Goal: Task Accomplishment & Management: Use online tool/utility

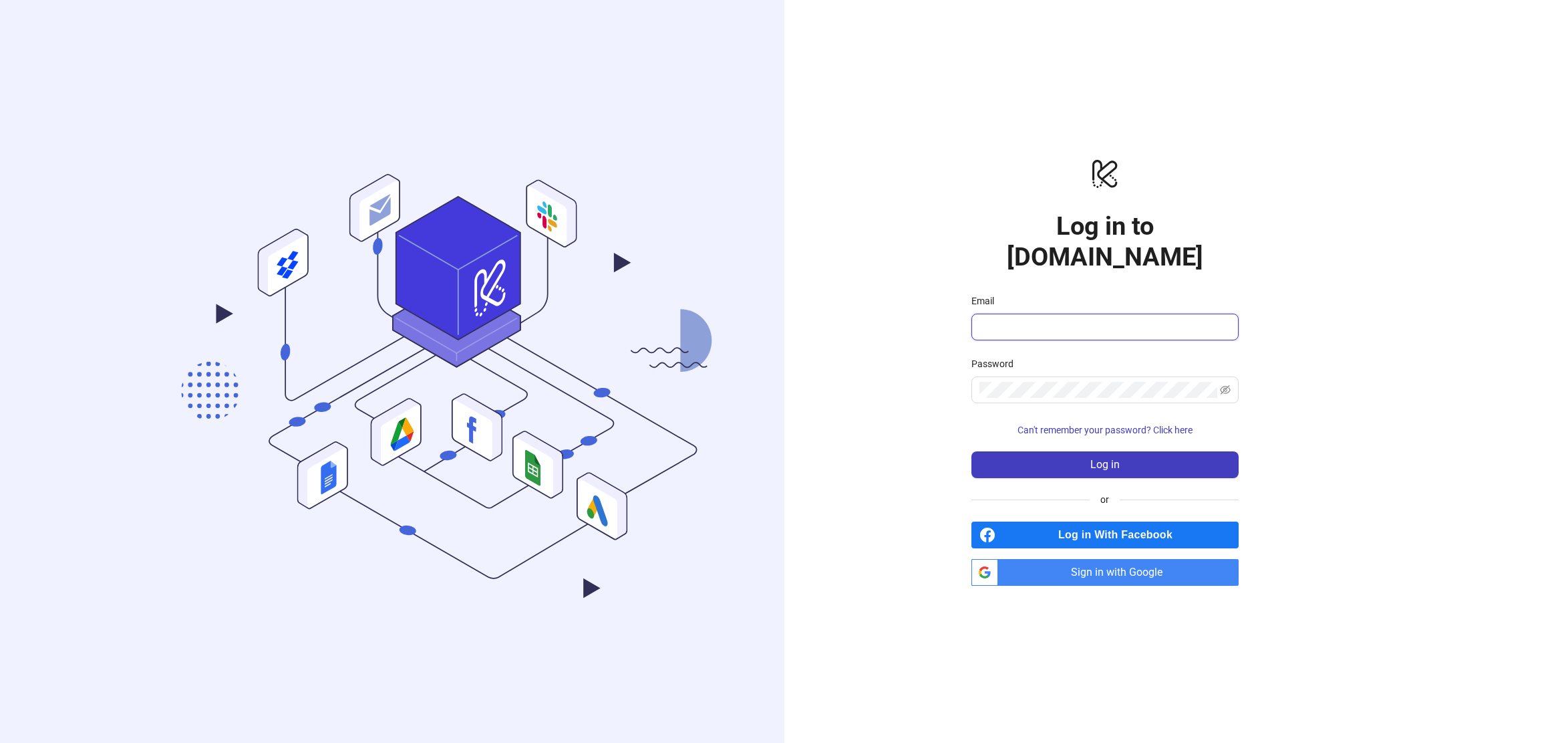
click at [1006, 319] on input "Email" at bounding box center [1103, 327] width 248 height 16
click at [1078, 293] on div "Email" at bounding box center [1105, 303] width 267 height 20
click at [1121, 559] on span "Sign in with Google" at bounding box center [1121, 572] width 235 height 27
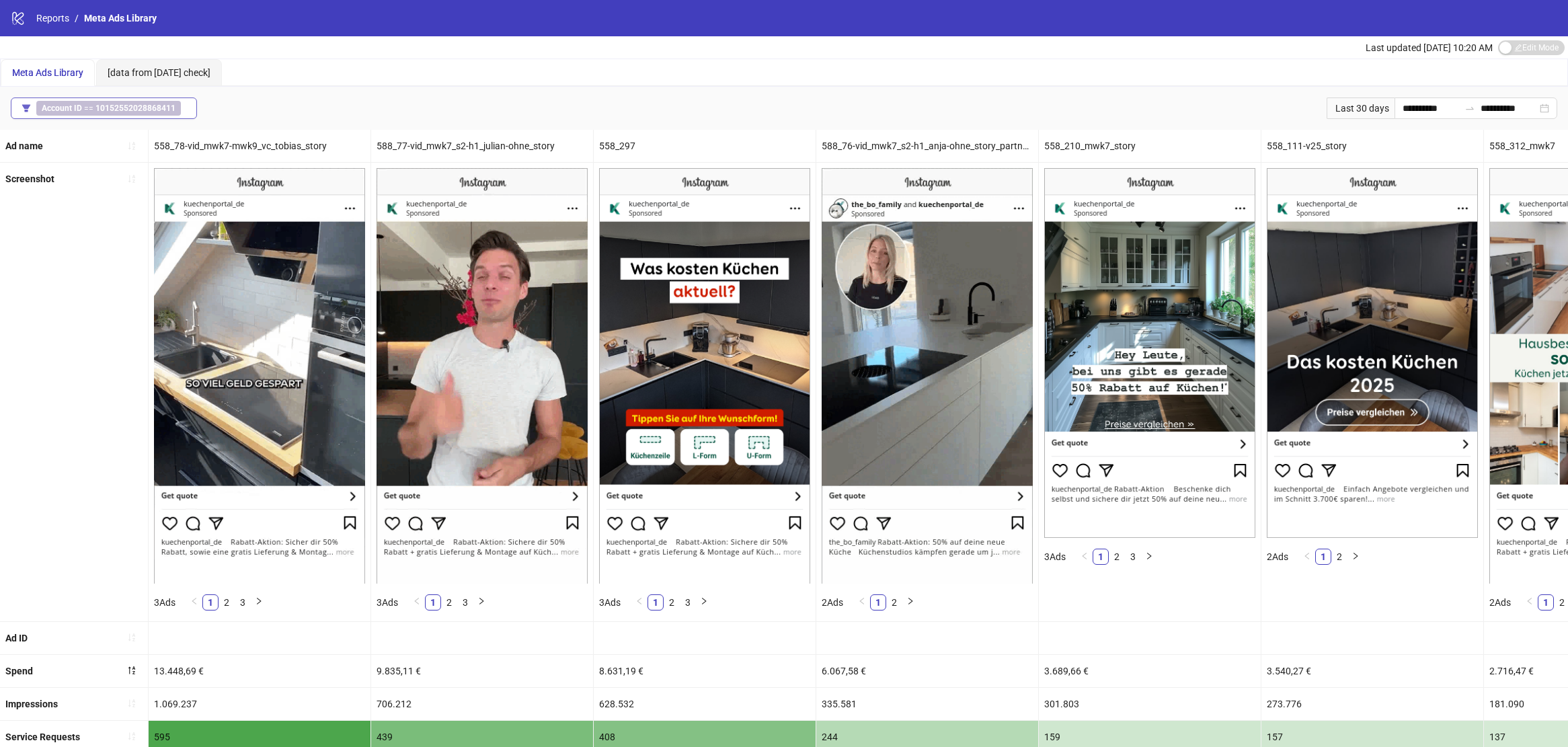
click at [141, 107] on b "10152552028868411" at bounding box center [135, 108] width 80 height 10
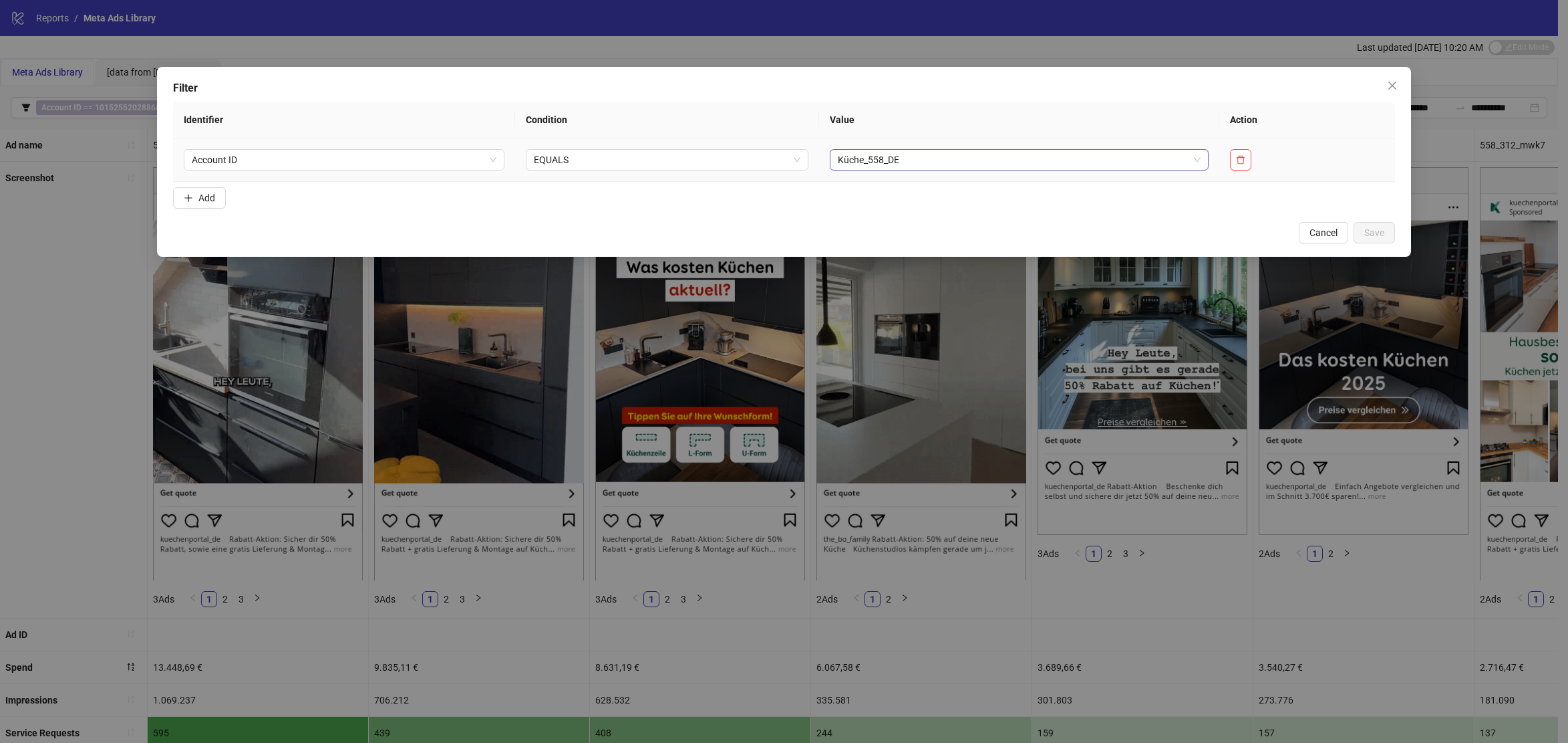
click at [927, 162] on span "Küche_558_DE" at bounding box center [1019, 159] width 362 height 20
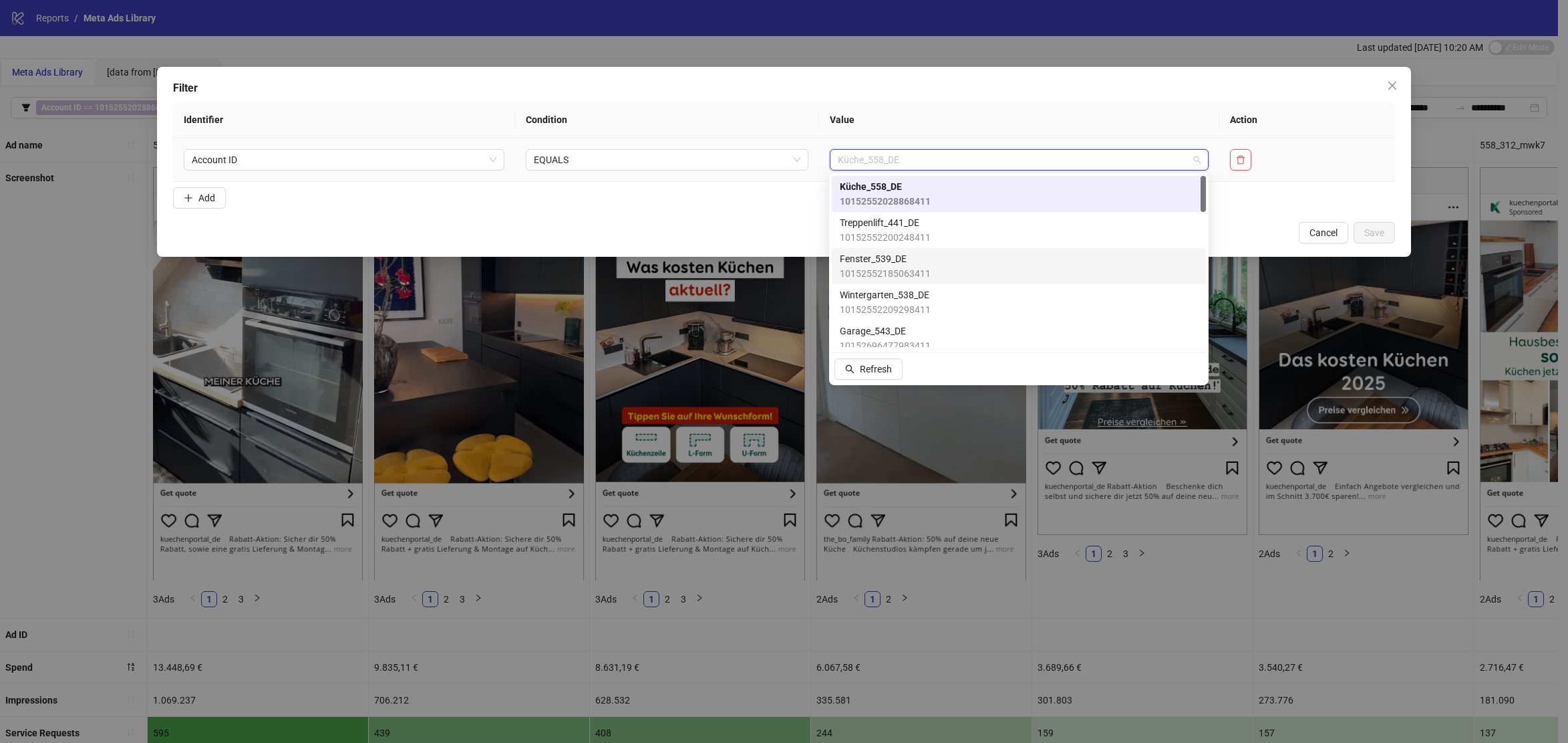
click at [914, 268] on span "10152552185063411" at bounding box center [885, 274] width 91 height 15
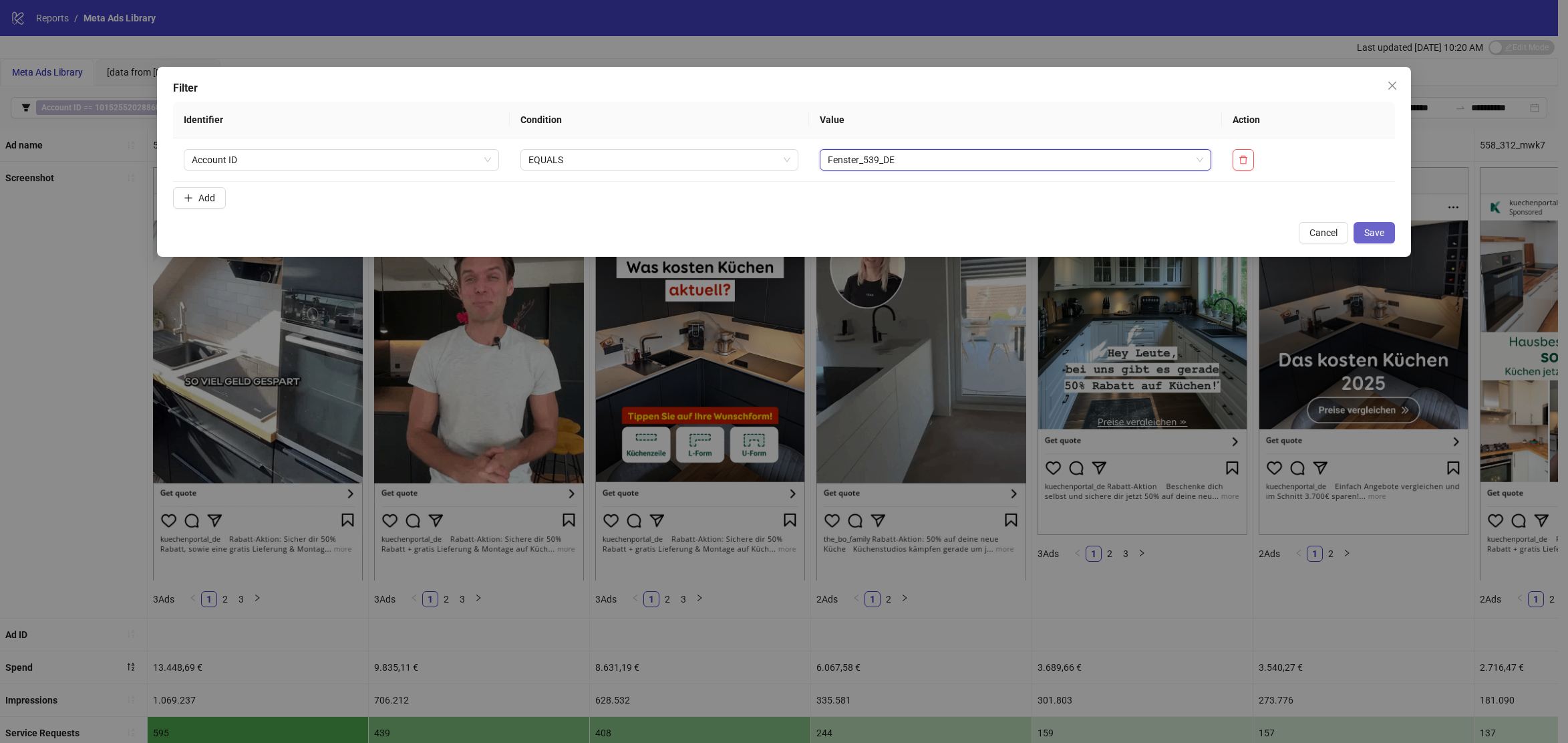
click at [1379, 234] on span "Save" at bounding box center [1374, 233] width 20 height 11
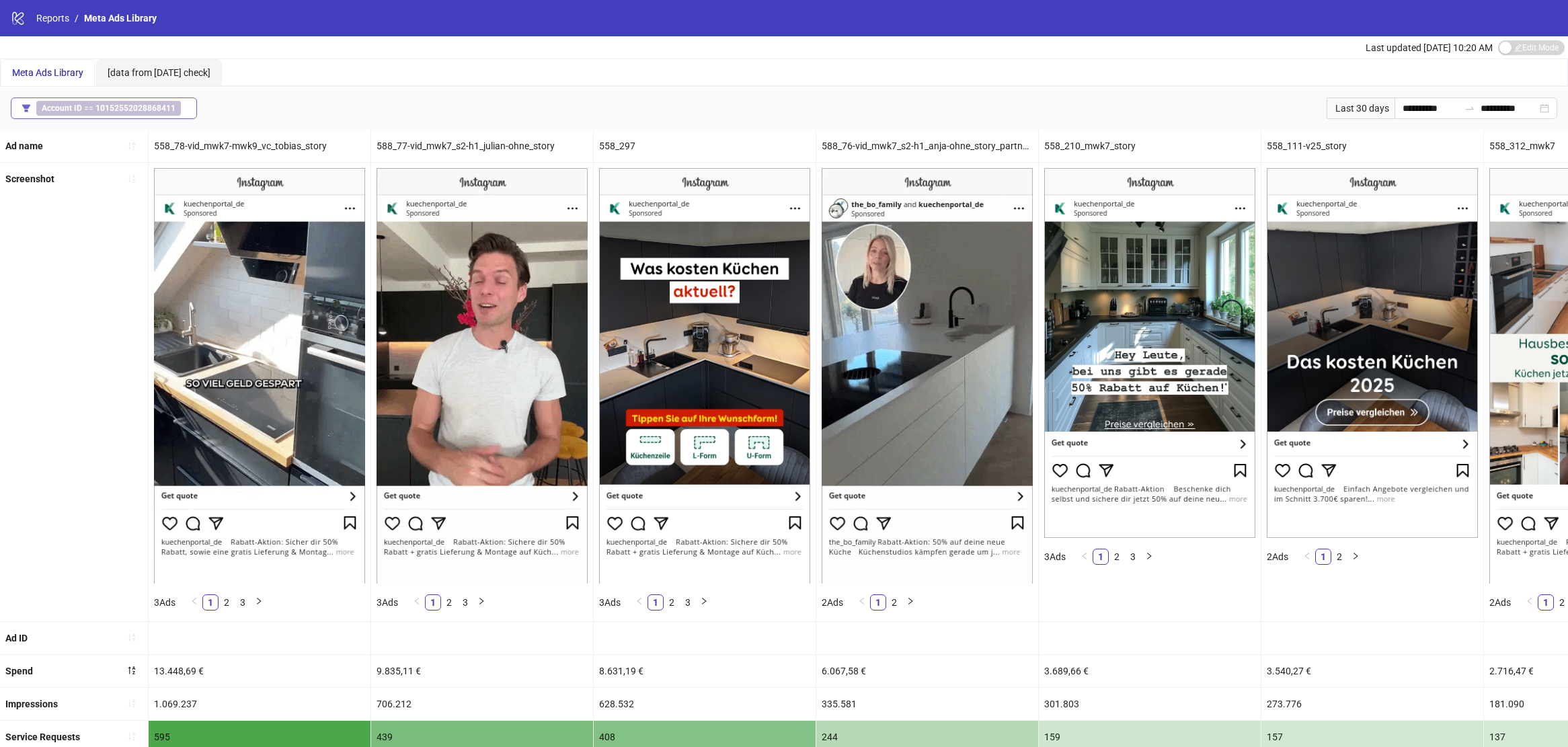
click at [102, 107] on b "10152552028868411" at bounding box center [135, 108] width 80 height 10
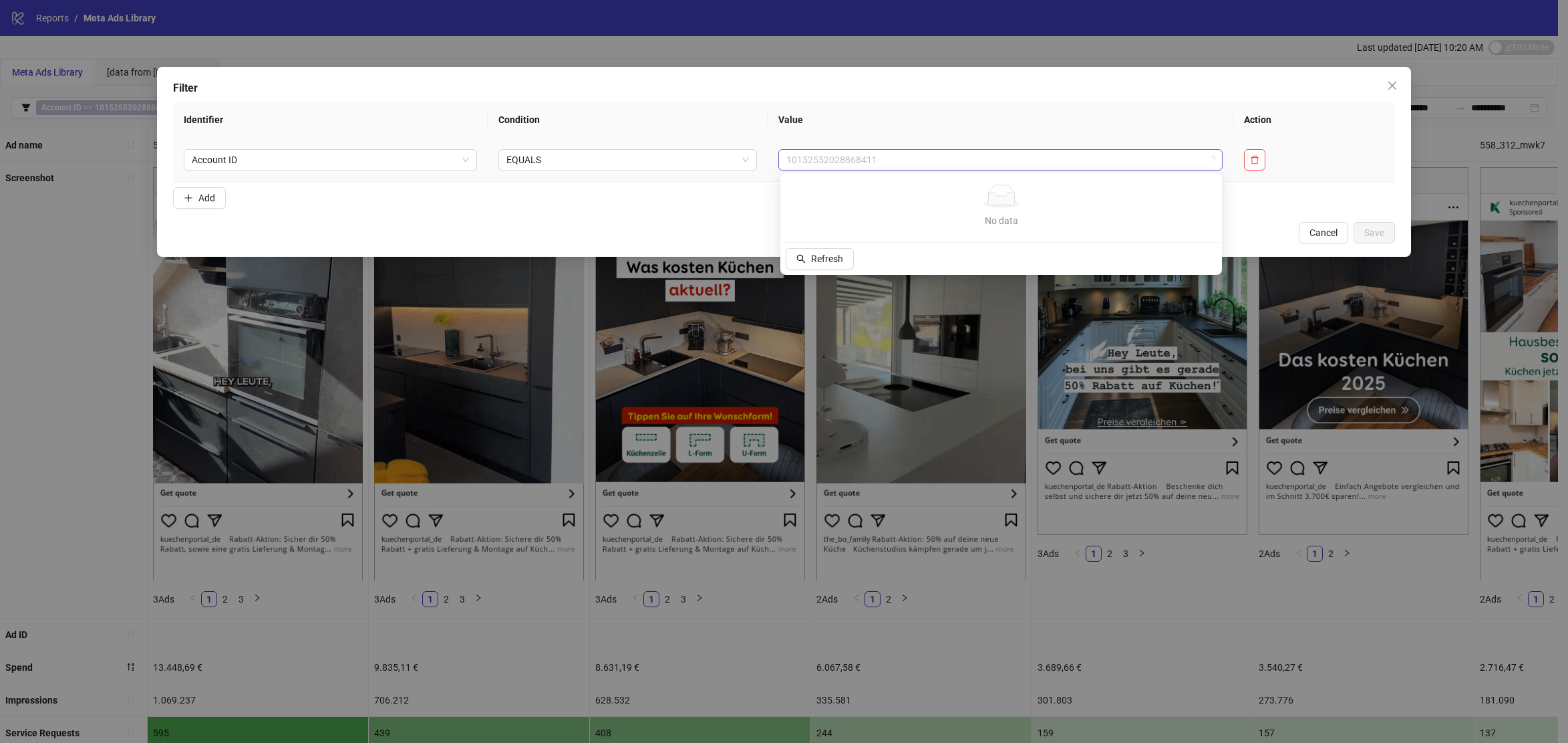
click at [926, 162] on span "10152552028868411" at bounding box center [1000, 159] width 428 height 20
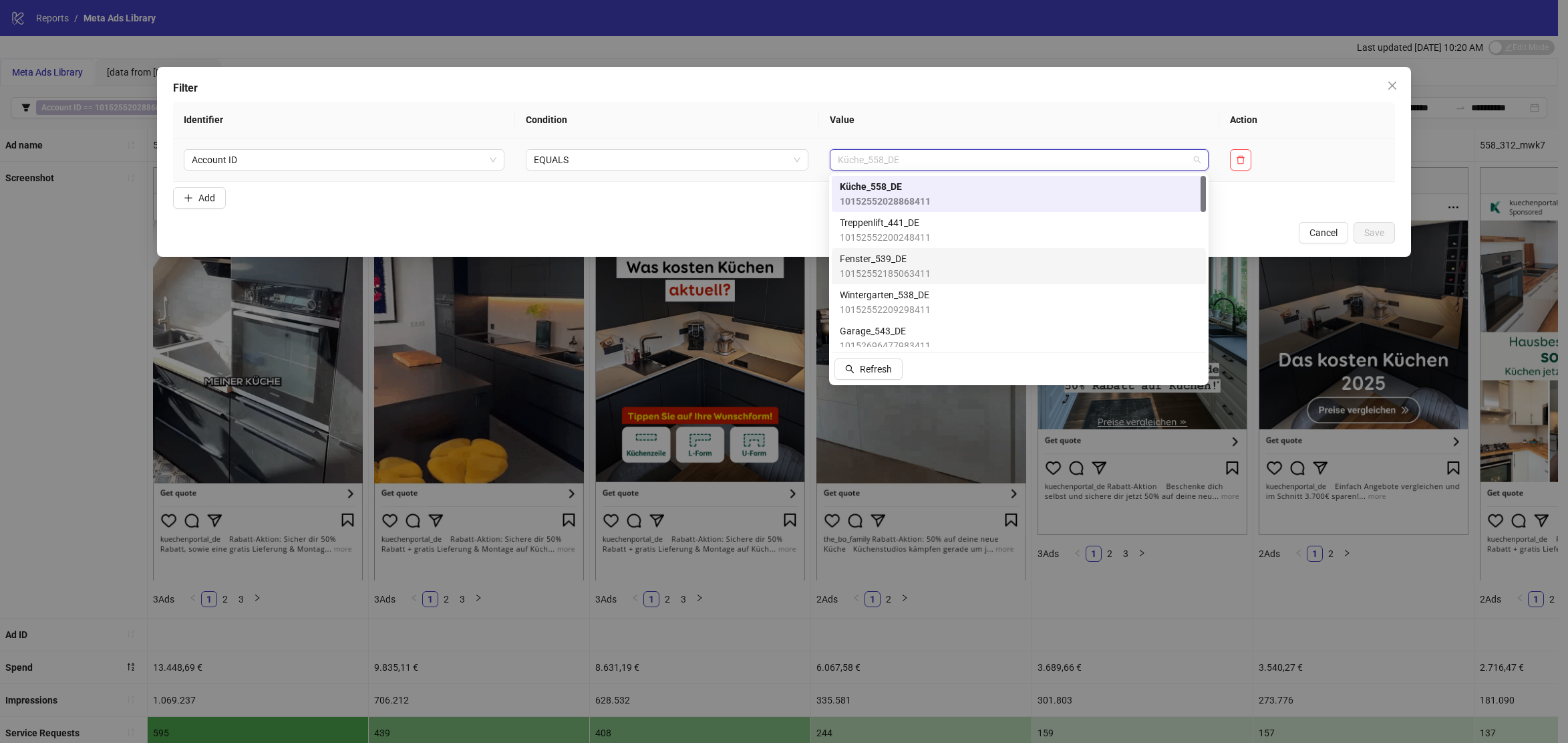
click at [903, 268] on span "10152552185063411" at bounding box center [885, 274] width 91 height 15
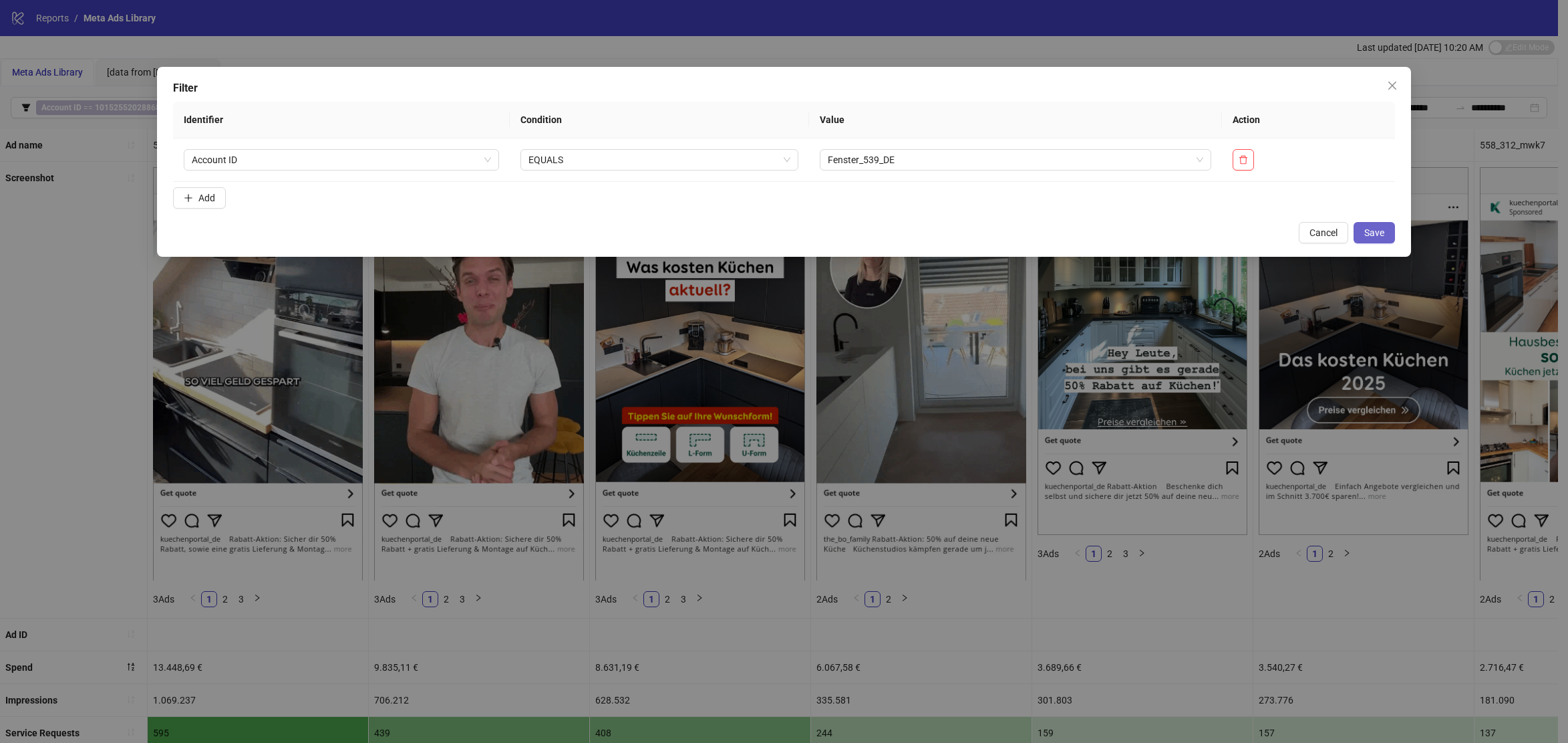
click at [1382, 233] on span "Save" at bounding box center [1374, 233] width 20 height 11
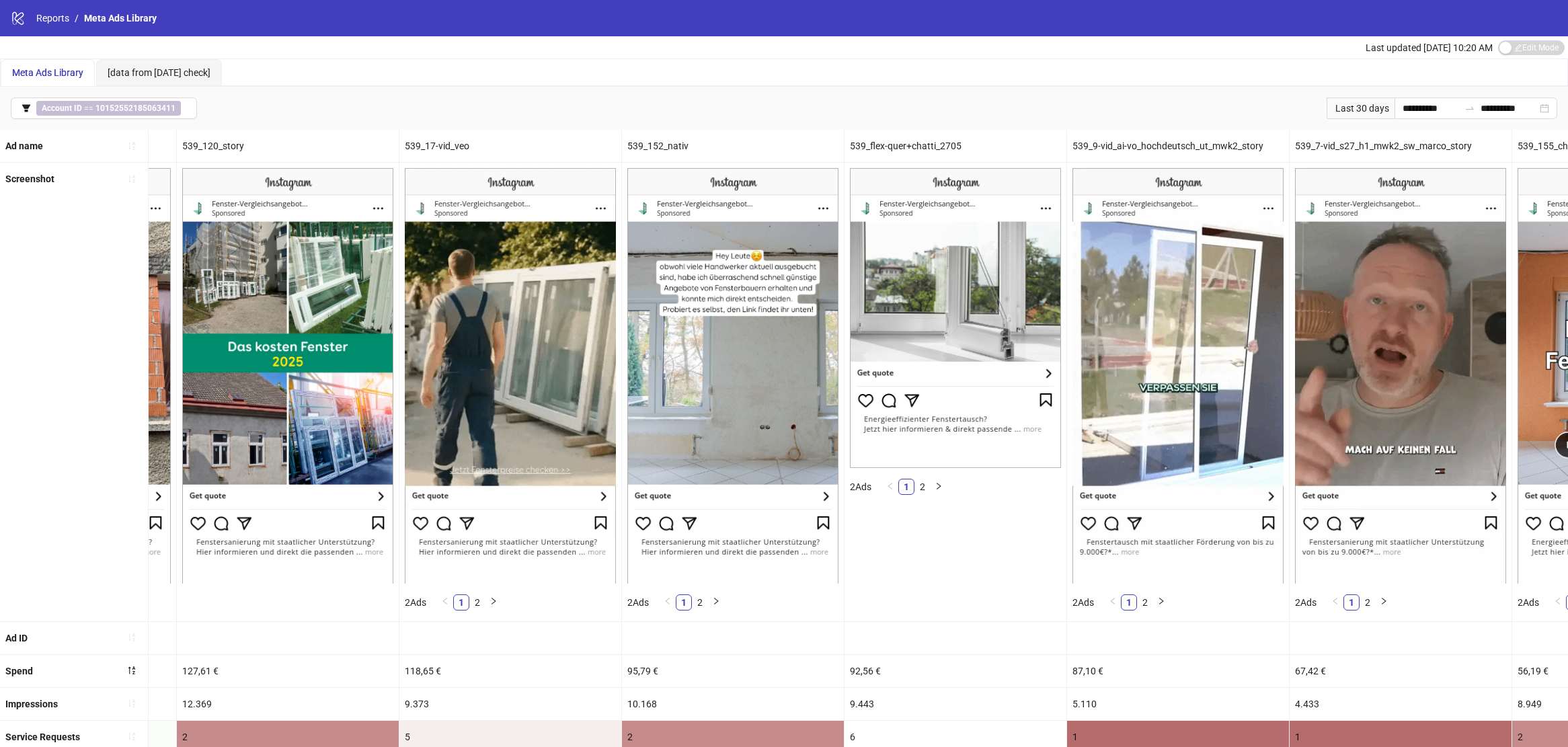
scroll to position [0, 2863]
